Goal: Task Accomplishment & Management: Use online tool/utility

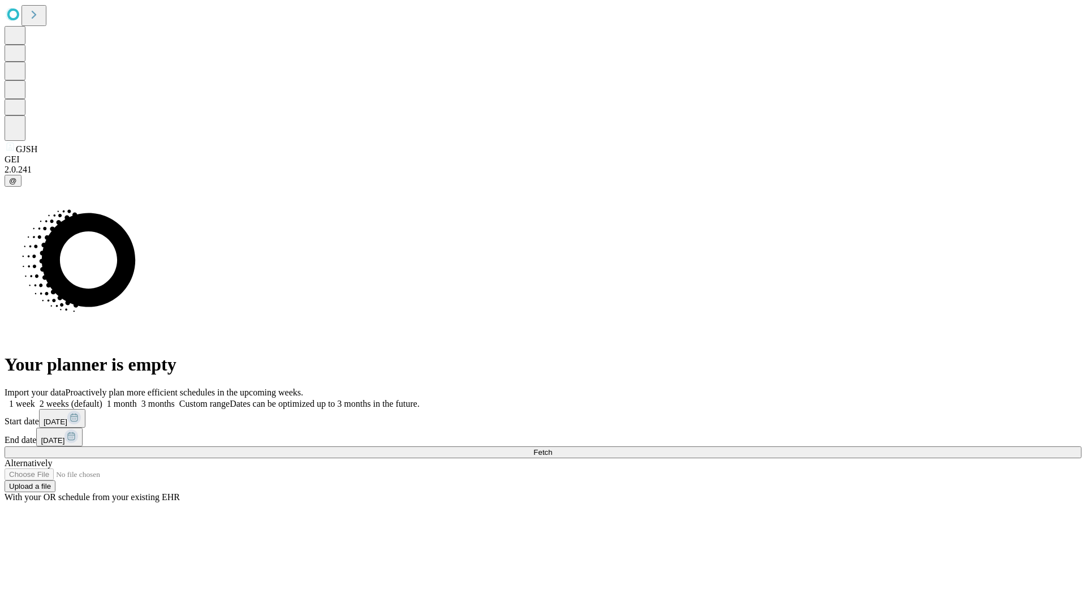
click at [552, 448] on span "Fetch" at bounding box center [542, 452] width 19 height 8
